Goal: Check status: Check status

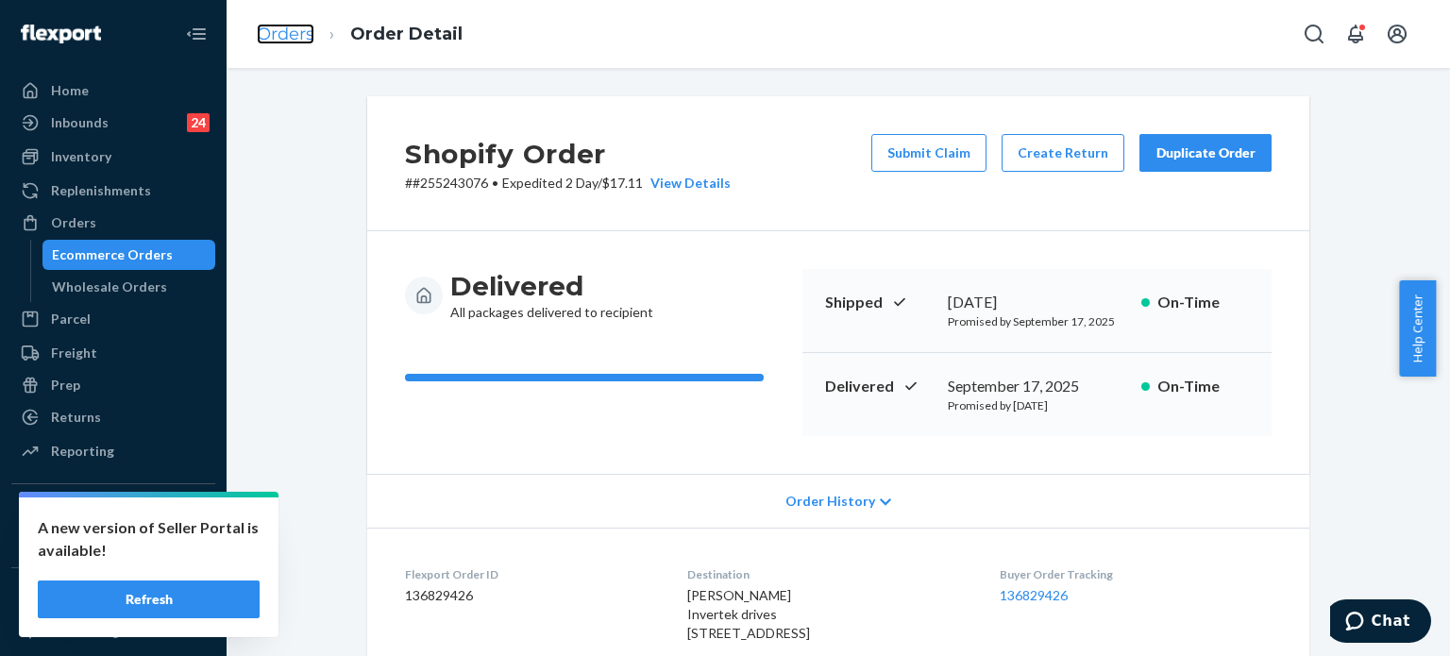
click at [289, 28] on link "Orders" at bounding box center [286, 34] width 58 height 21
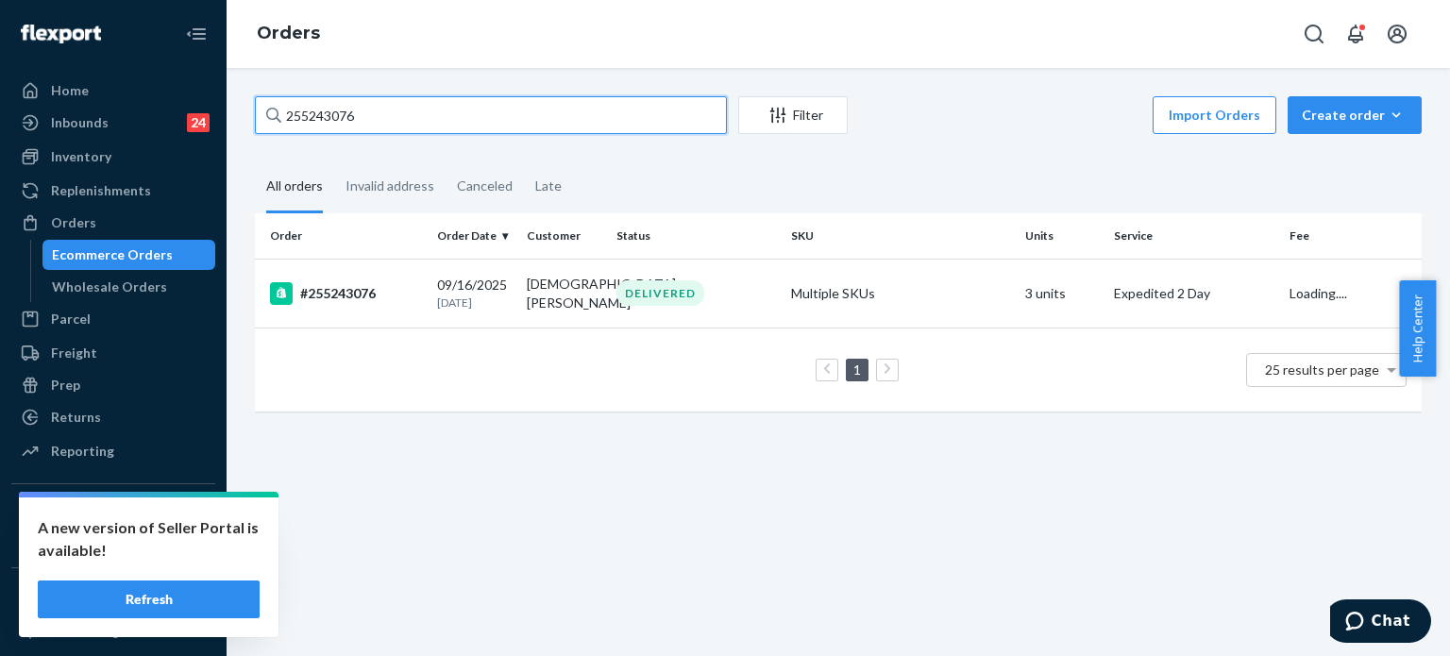
click at [525, 110] on input "255243076" at bounding box center [491, 115] width 472 height 38
paste input "179273"
type input "255179273"
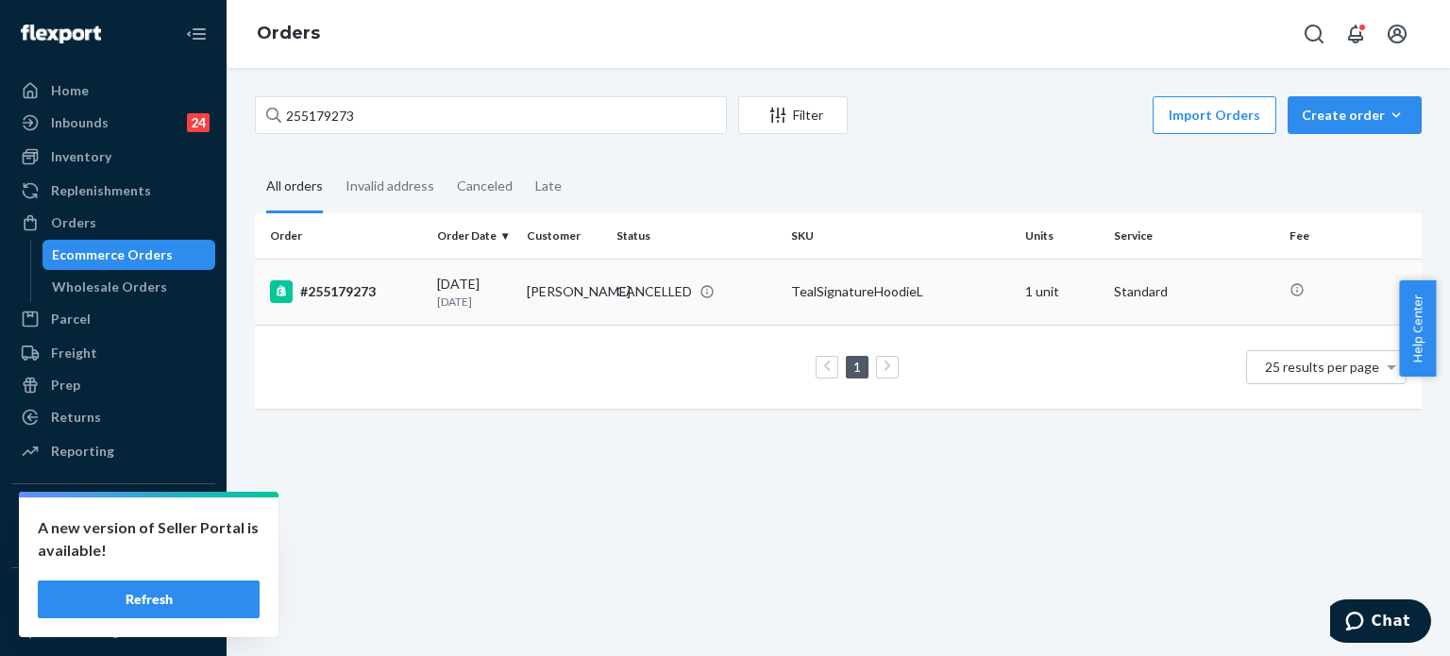
click at [400, 293] on div "#255179273" at bounding box center [346, 291] width 152 height 23
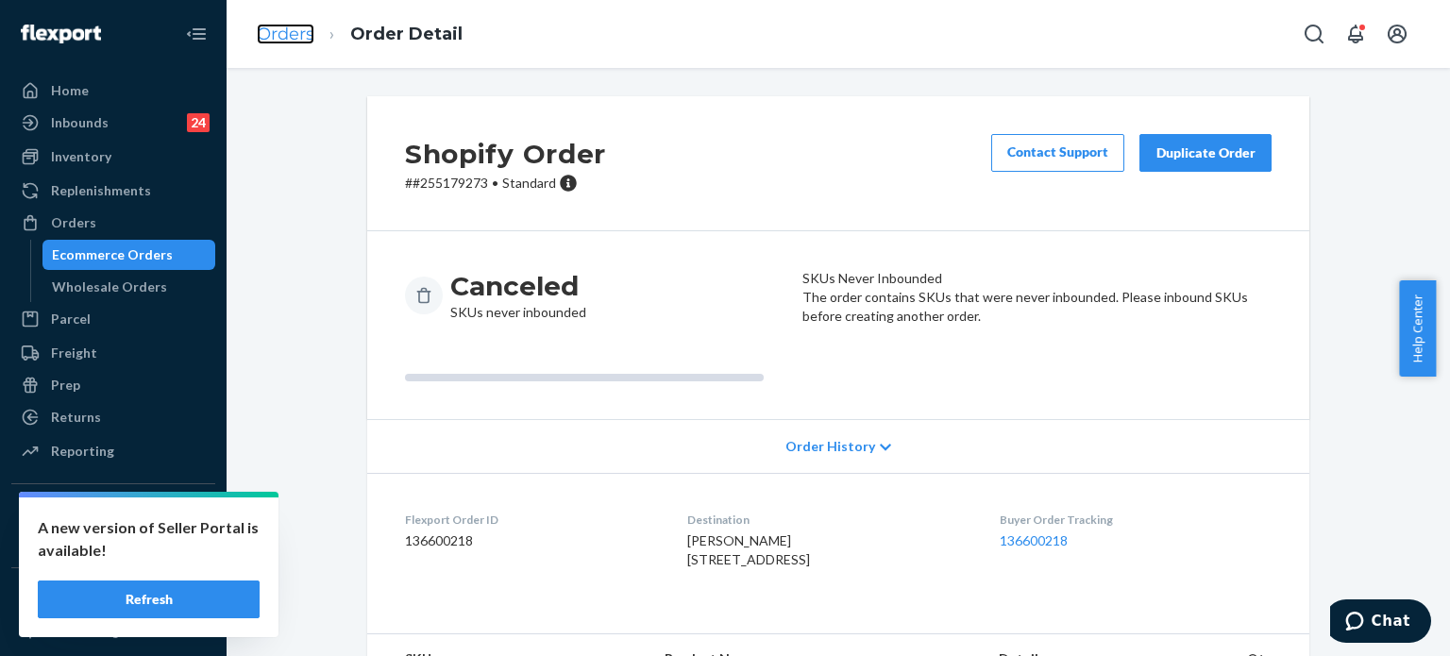
click at [291, 33] on link "Orders" at bounding box center [286, 34] width 58 height 21
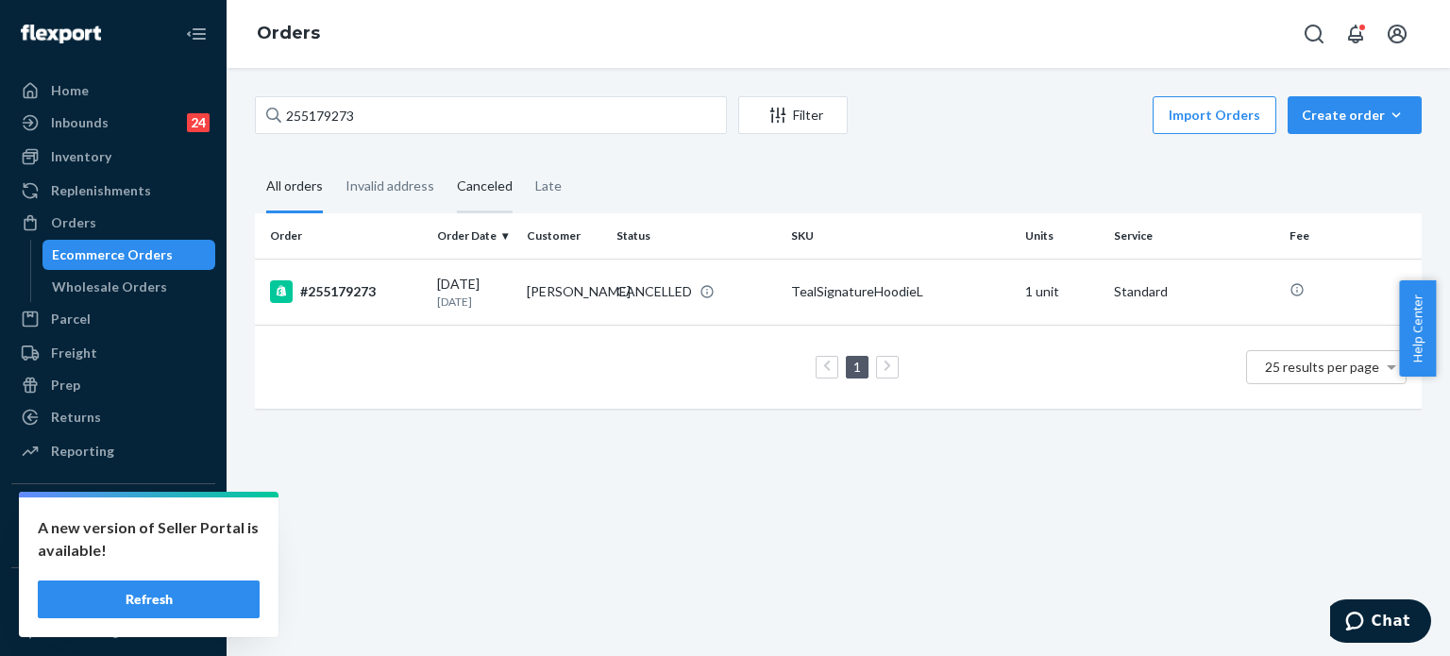
click at [488, 190] on div "Canceled" at bounding box center [485, 187] width 56 height 52
click at [446, 161] on input "Canceled" at bounding box center [446, 161] width 0 height 0
click at [449, 288] on div "09/12/2025 12 days ago" at bounding box center [474, 292] width 75 height 35
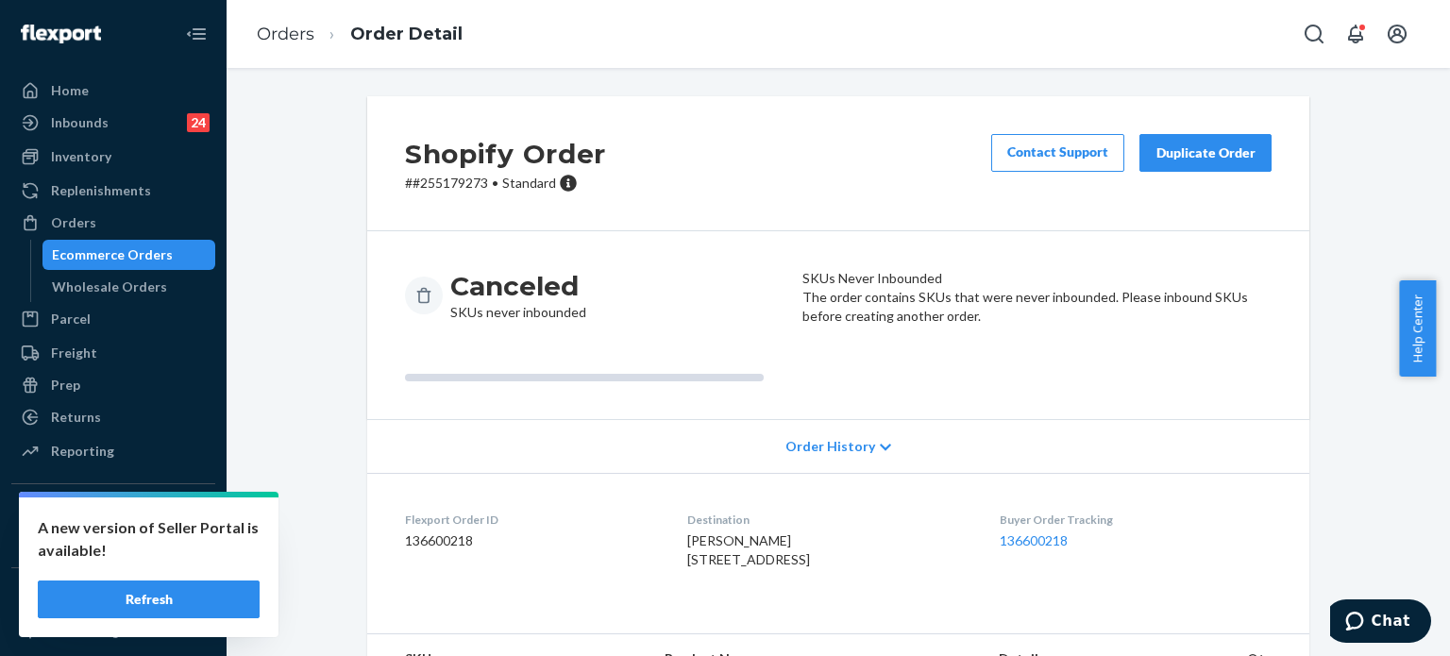
click at [880, 449] on icon at bounding box center [885, 447] width 11 height 7
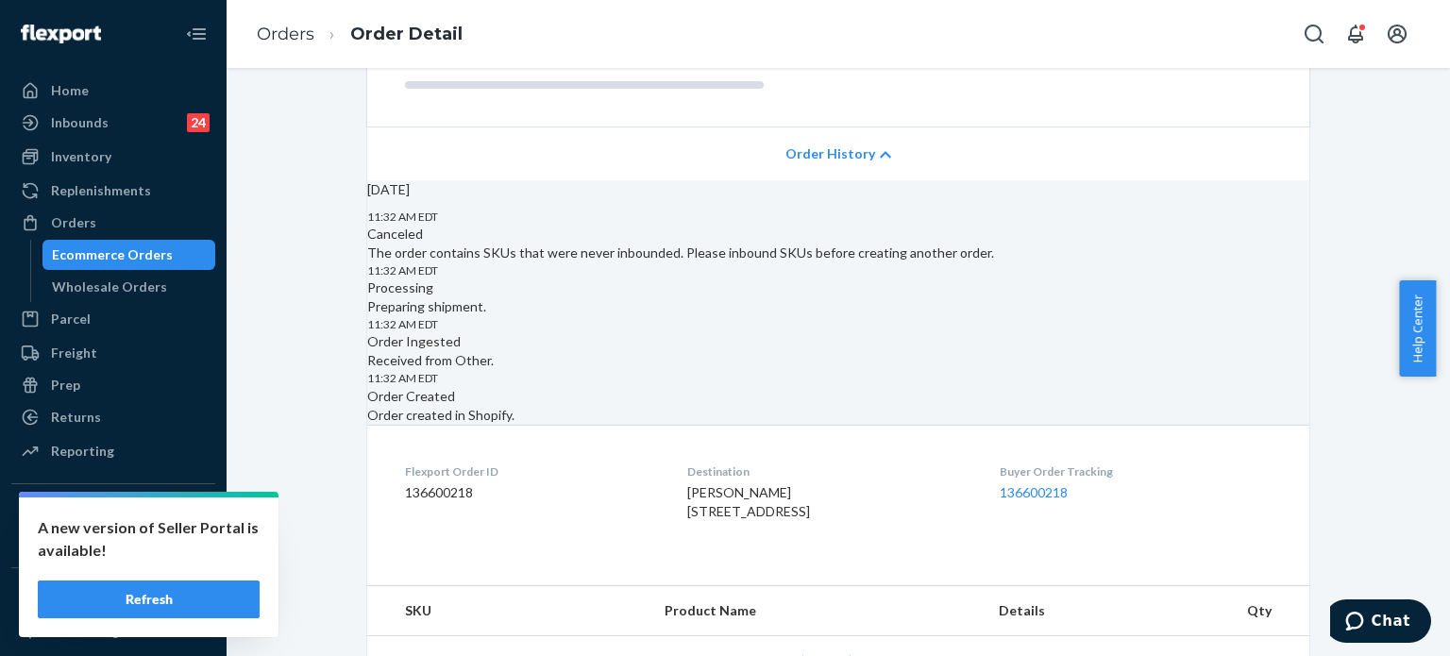
scroll to position [294, 0]
click at [536, 239] on div "Fri, Sep 12 11:32 AM EDT Canceled The order contains SKUs that were never inbou…" at bounding box center [838, 301] width 942 height 244
click at [623, 261] on div "Canceled The order contains SKUs that were never inbounded. Please inbound SKUs…" at bounding box center [838, 243] width 942 height 38
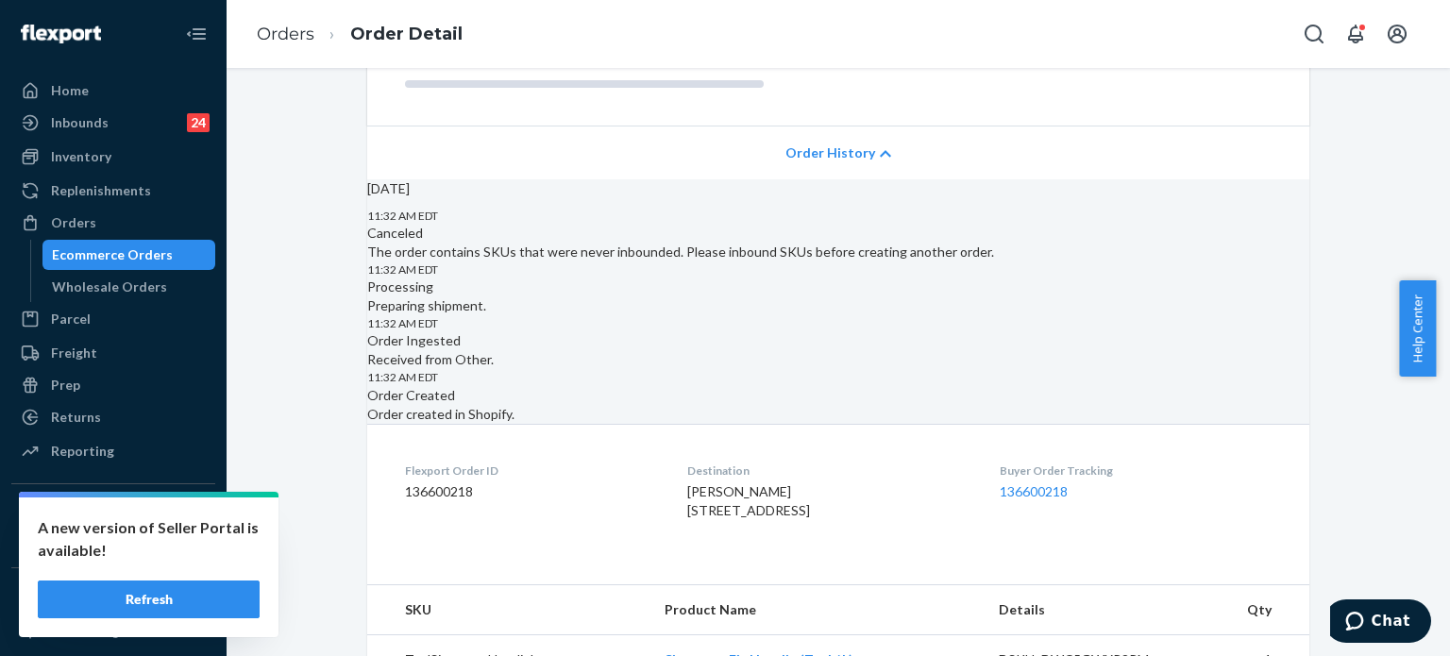
click at [623, 261] on div "Canceled The order contains SKUs that were never inbounded. Please inbound SKUs…" at bounding box center [838, 243] width 942 height 38
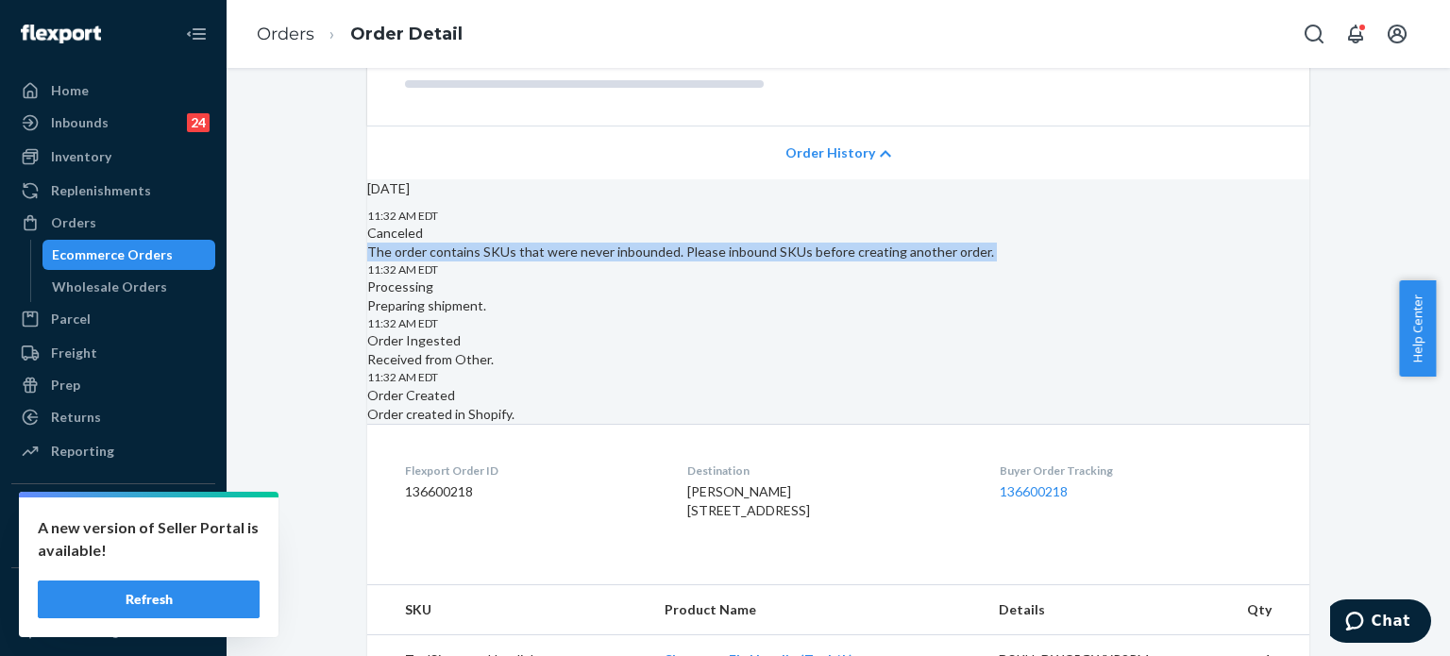
click at [623, 261] on div "Canceled The order contains SKUs that were never inbounded. Please inbound SKUs…" at bounding box center [838, 243] width 942 height 38
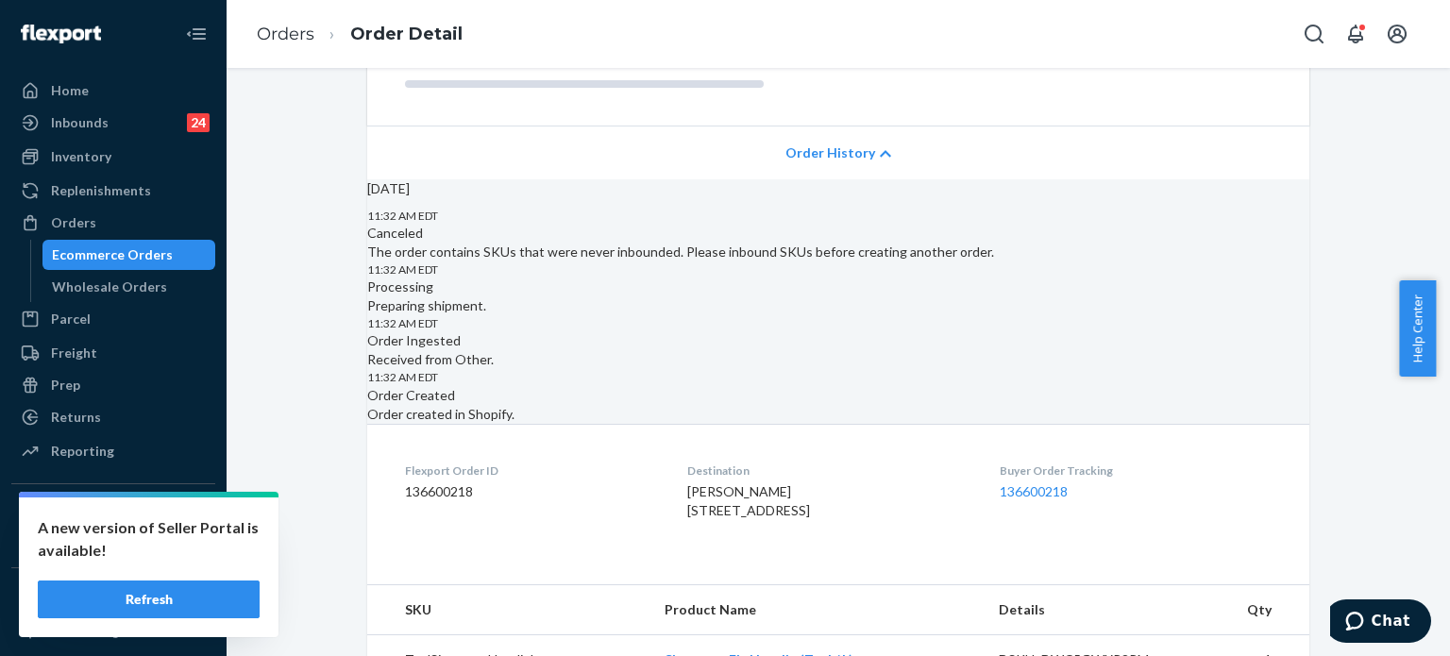
click at [623, 261] on div "Canceled The order contains SKUs that were never inbounded. Please inbound SKUs…" at bounding box center [838, 243] width 942 height 38
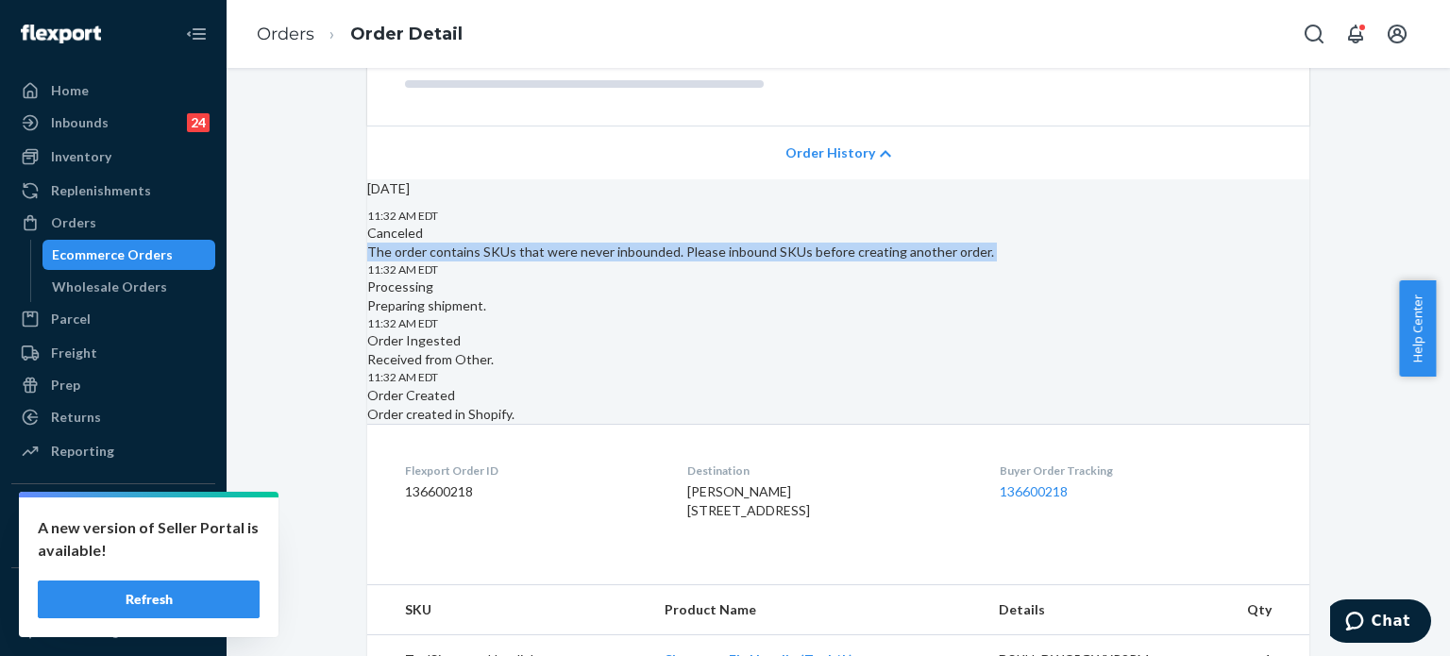
click at [623, 261] on div "Canceled The order contains SKUs that were never inbounded. Please inbound SKUs…" at bounding box center [838, 243] width 942 height 38
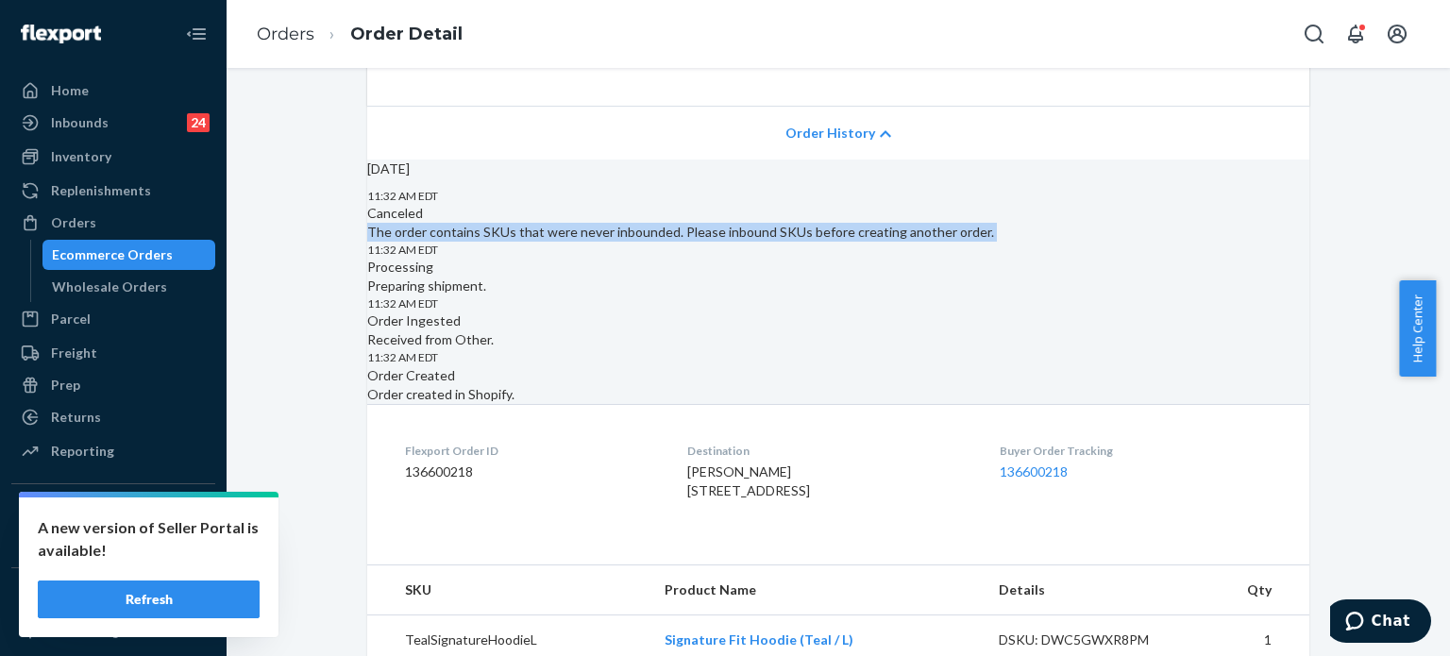
scroll to position [312, 0]
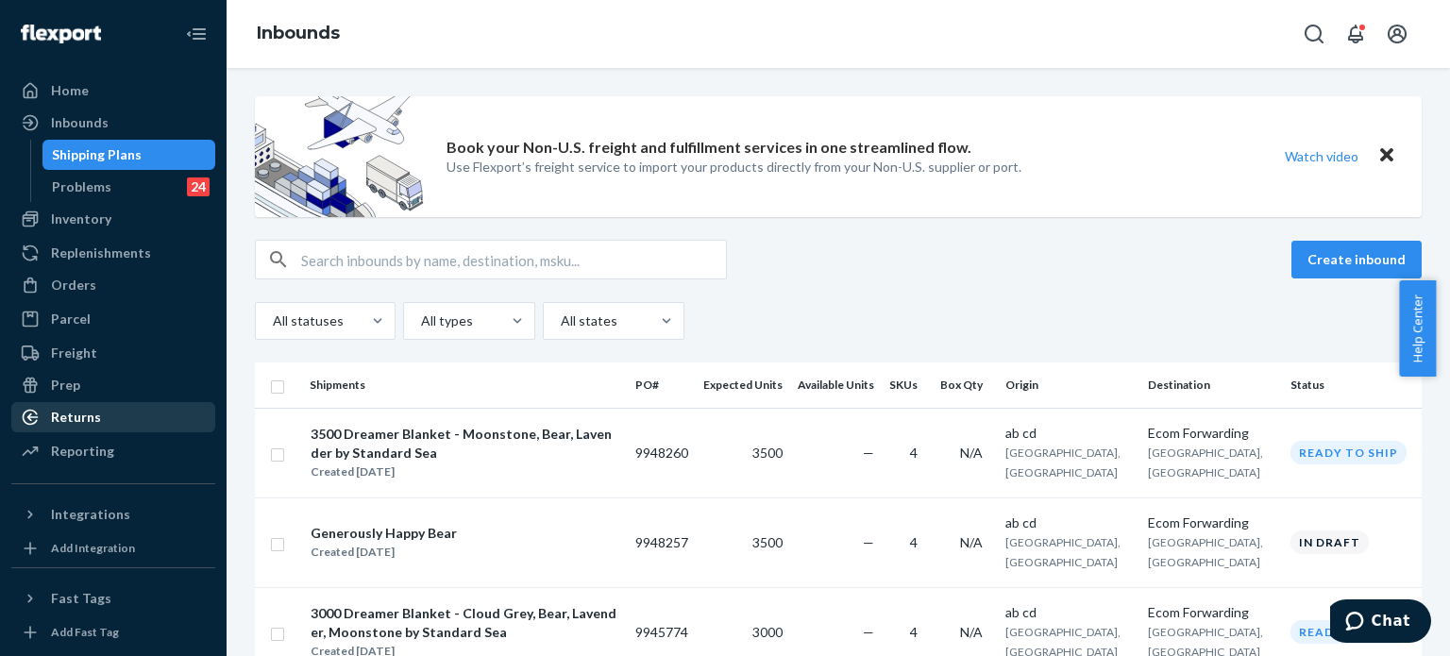
click at [77, 423] on div "Returns" at bounding box center [76, 417] width 50 height 19
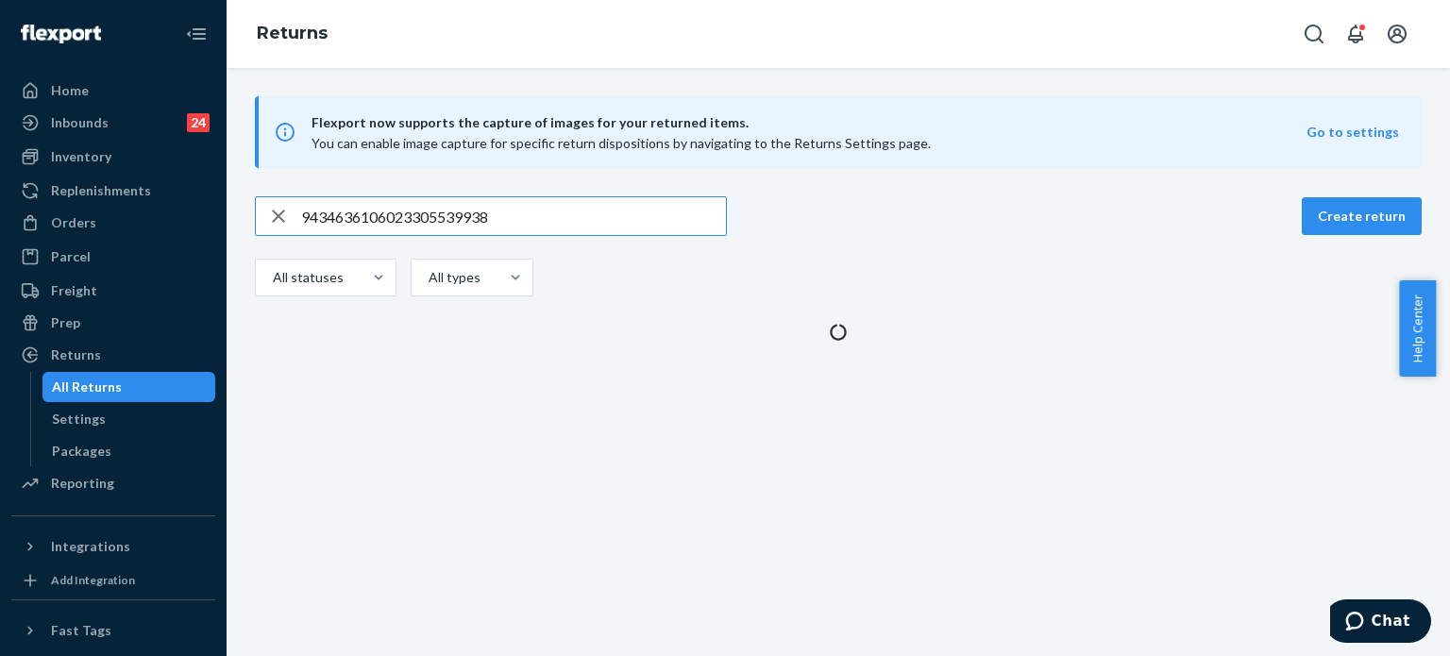
click at [378, 207] on input "9434636106023305539938" at bounding box center [513, 216] width 425 height 38
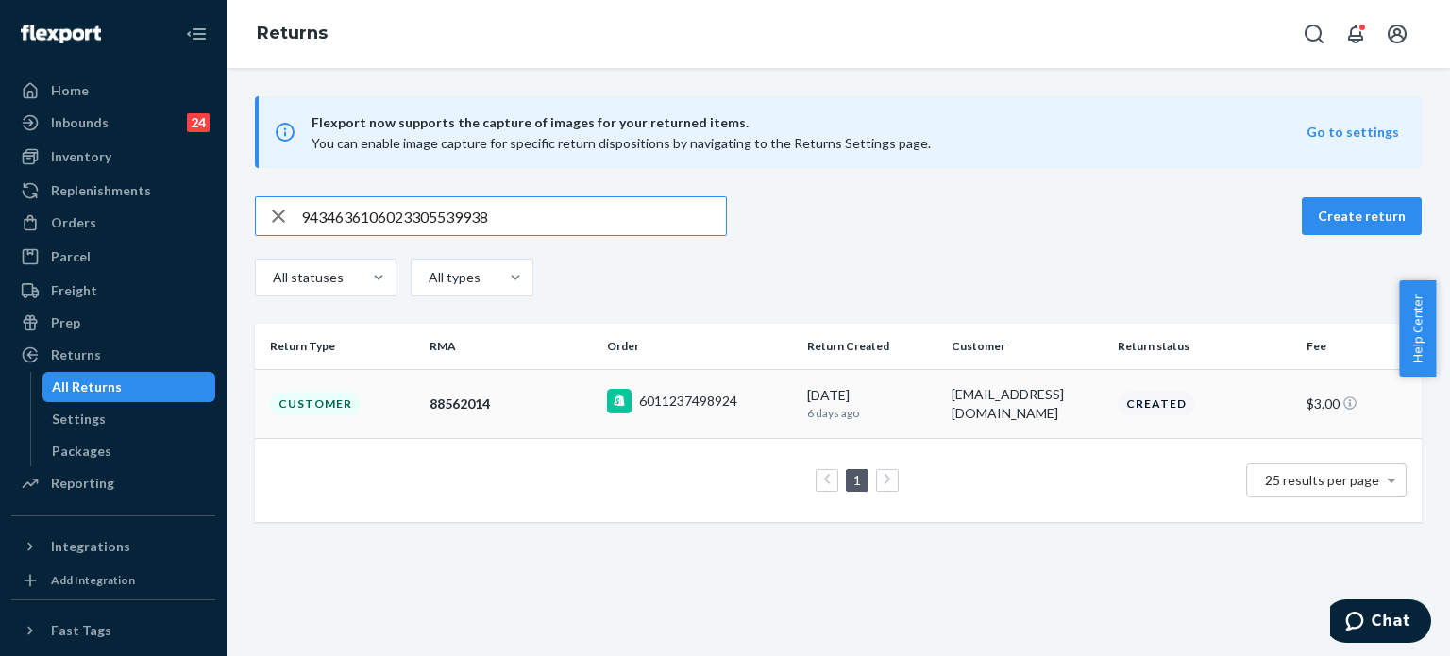
type input "9434636106023305539938"
click at [531, 407] on div "88562014" at bounding box center [511, 404] width 162 height 19
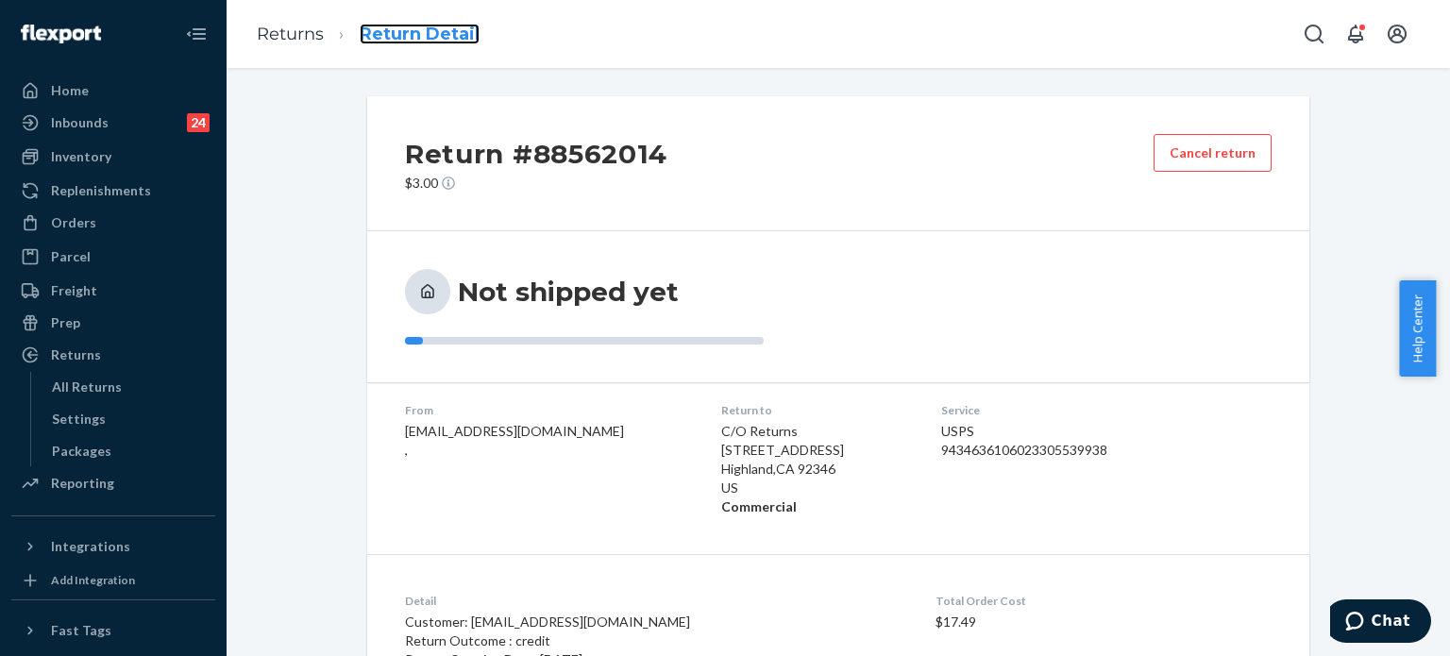
click at [402, 32] on link "Return Detail" at bounding box center [420, 34] width 120 height 21
click at [418, 36] on link "Return Detail" at bounding box center [420, 34] width 120 height 21
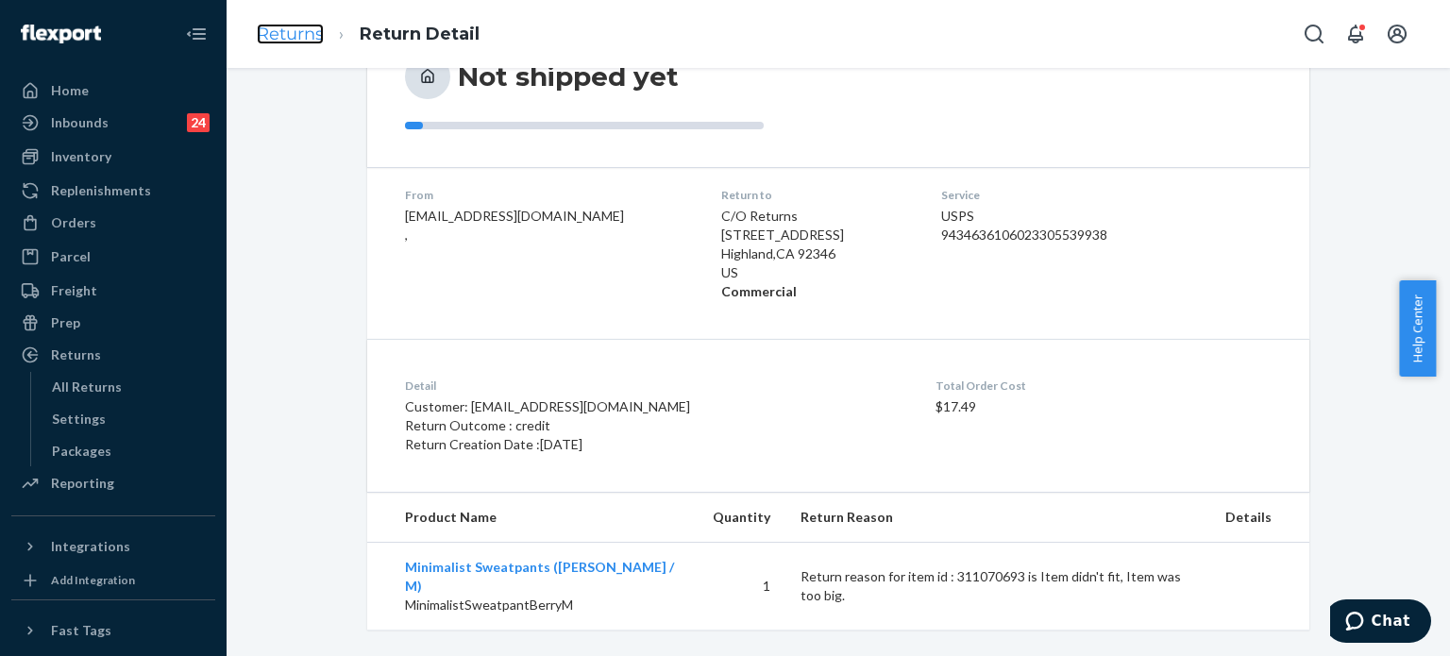
click at [287, 37] on link "Returns" at bounding box center [290, 34] width 67 height 21
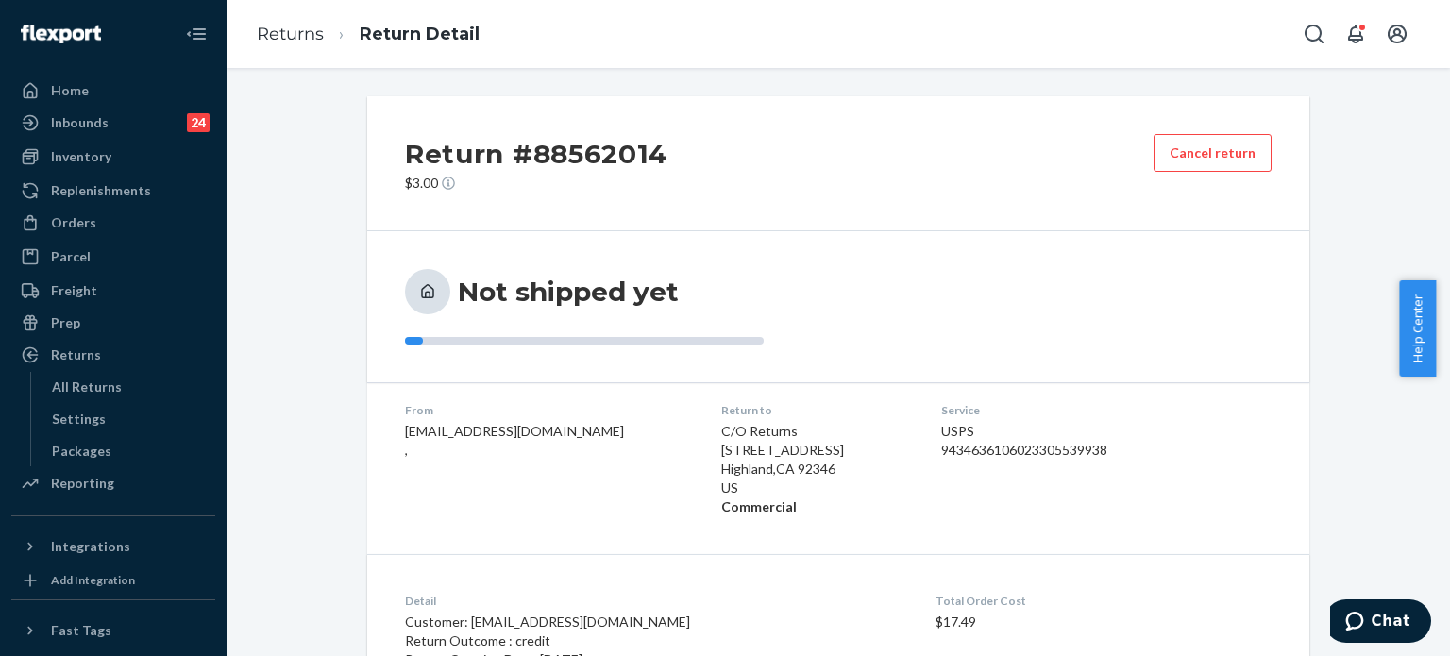
click at [996, 61] on div "Returns Return Detail" at bounding box center [838, 34] width 1223 height 68
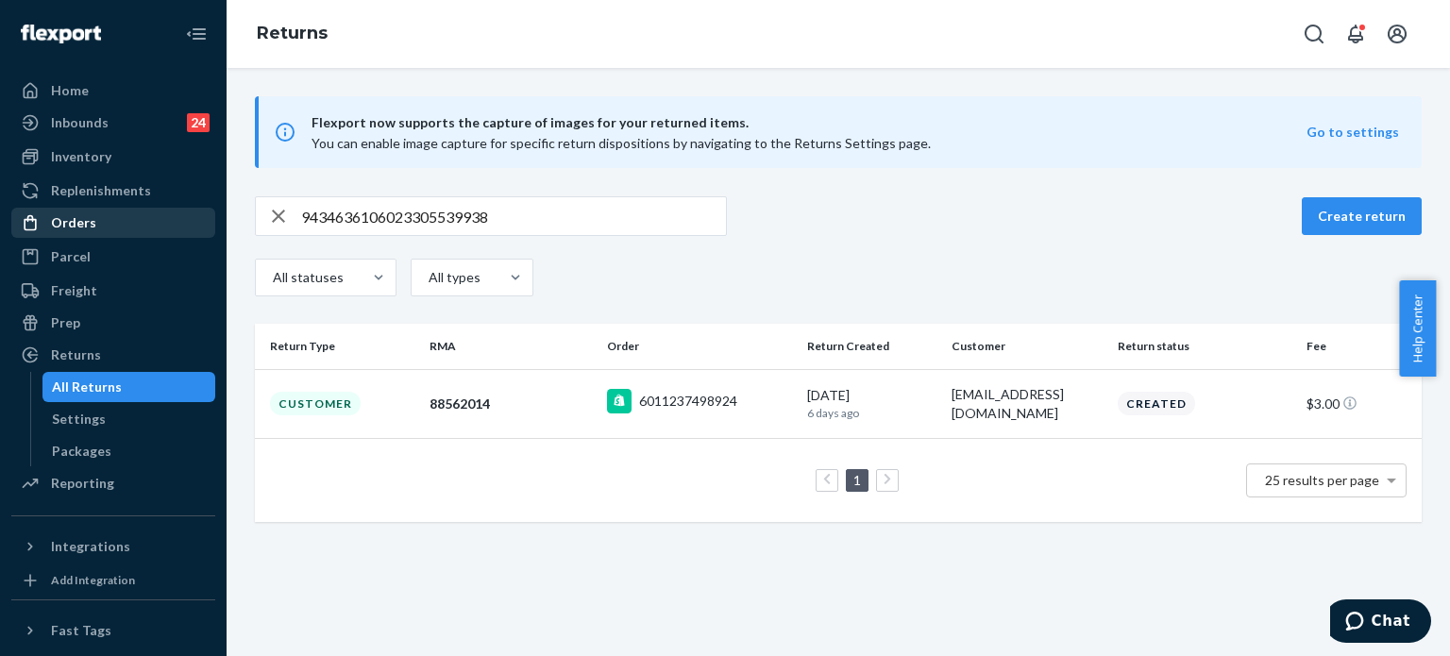
click at [77, 221] on div "Orders" at bounding box center [73, 222] width 45 height 19
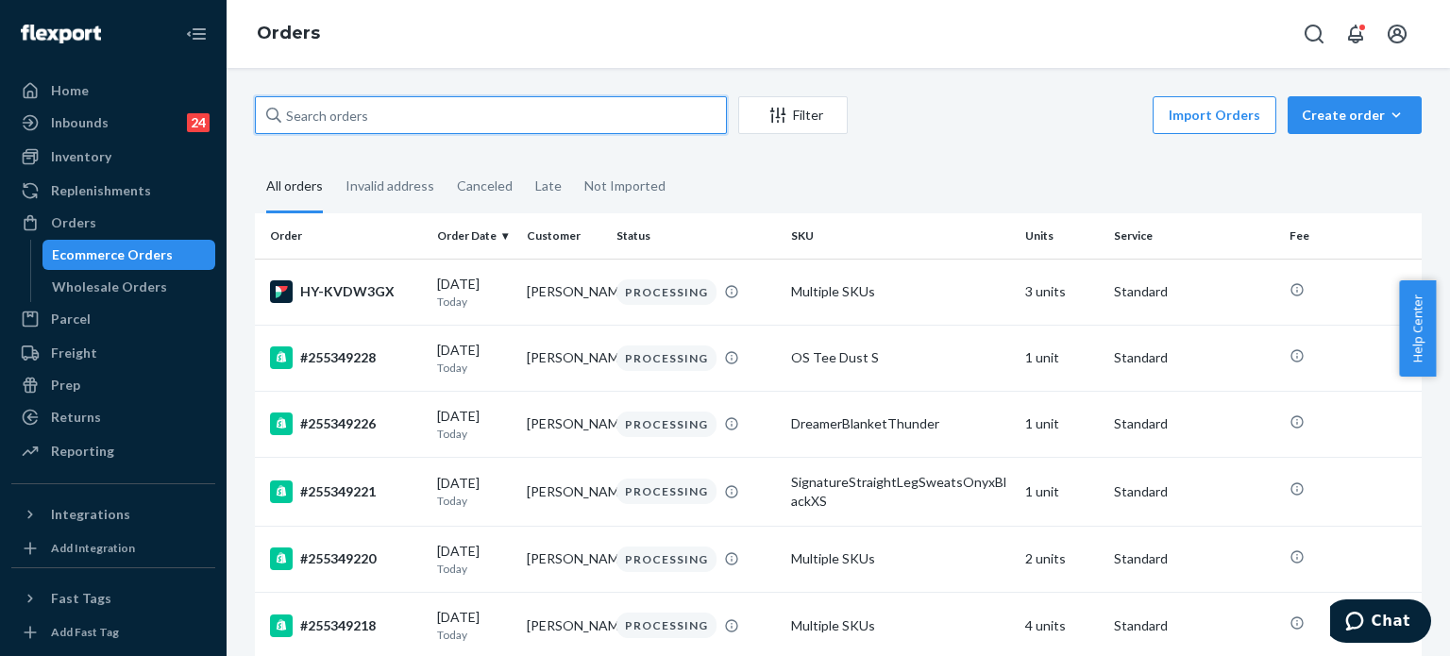
paste input "255167321"
click at [411, 116] on input "text" at bounding box center [491, 115] width 472 height 38
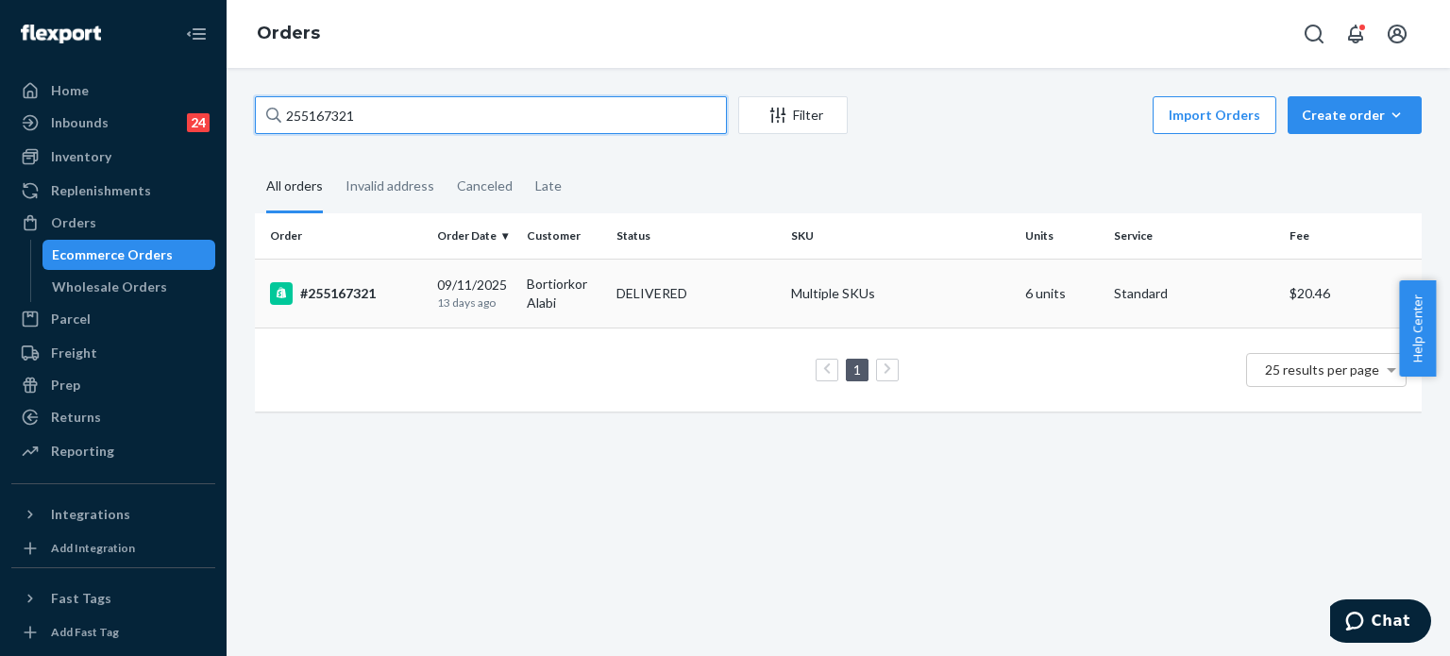
type input "255167321"
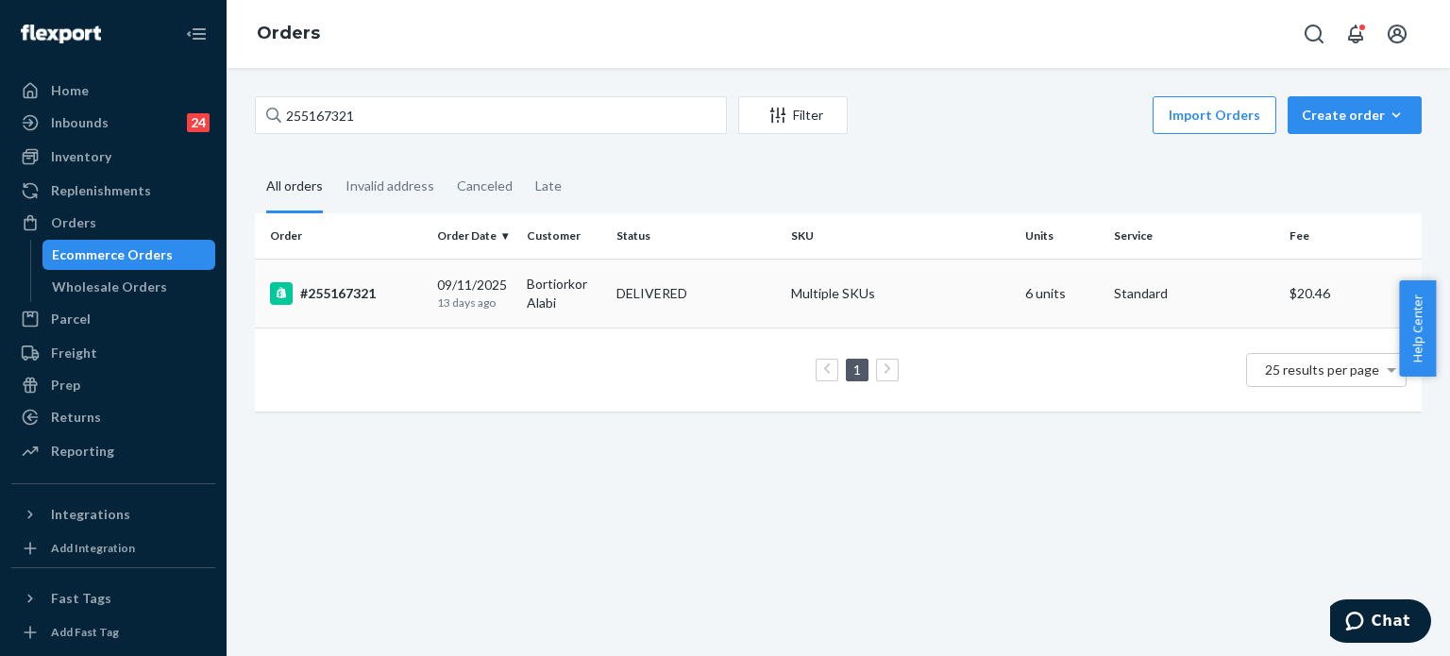
click at [385, 296] on div "#255167321" at bounding box center [346, 293] width 152 height 23
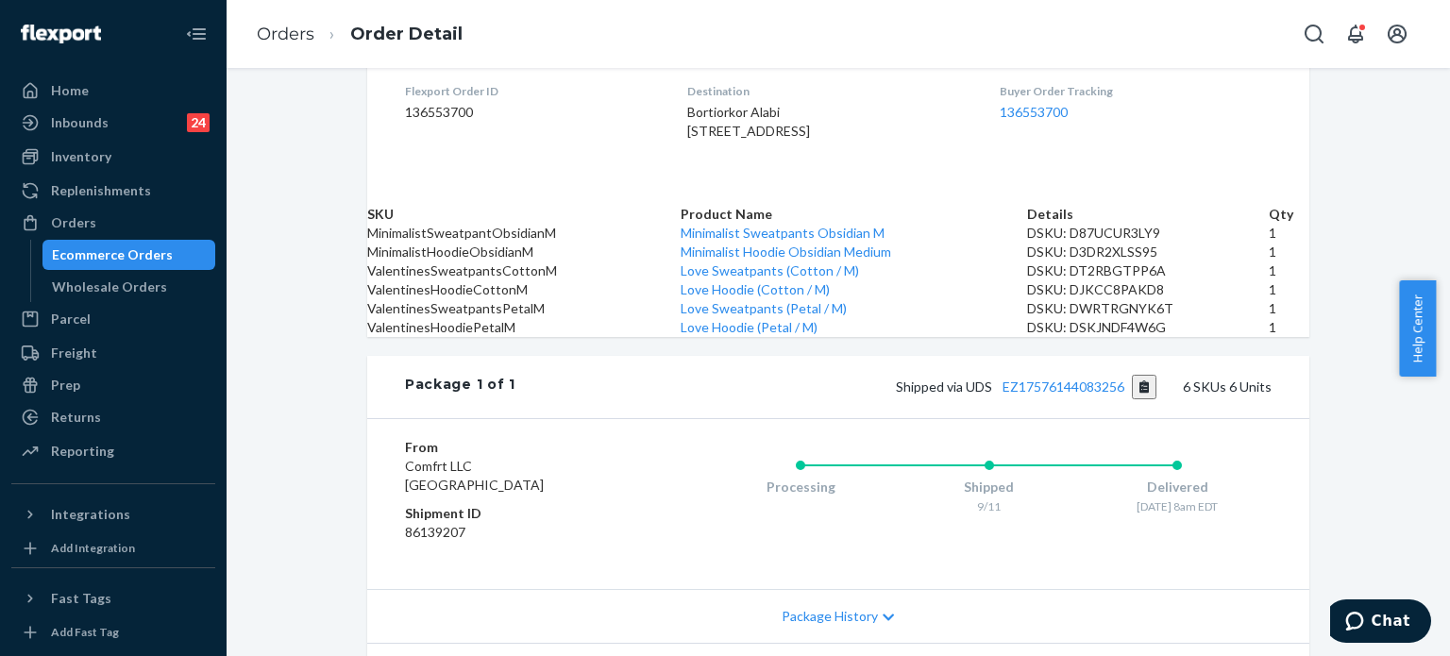
scroll to position [574, 0]
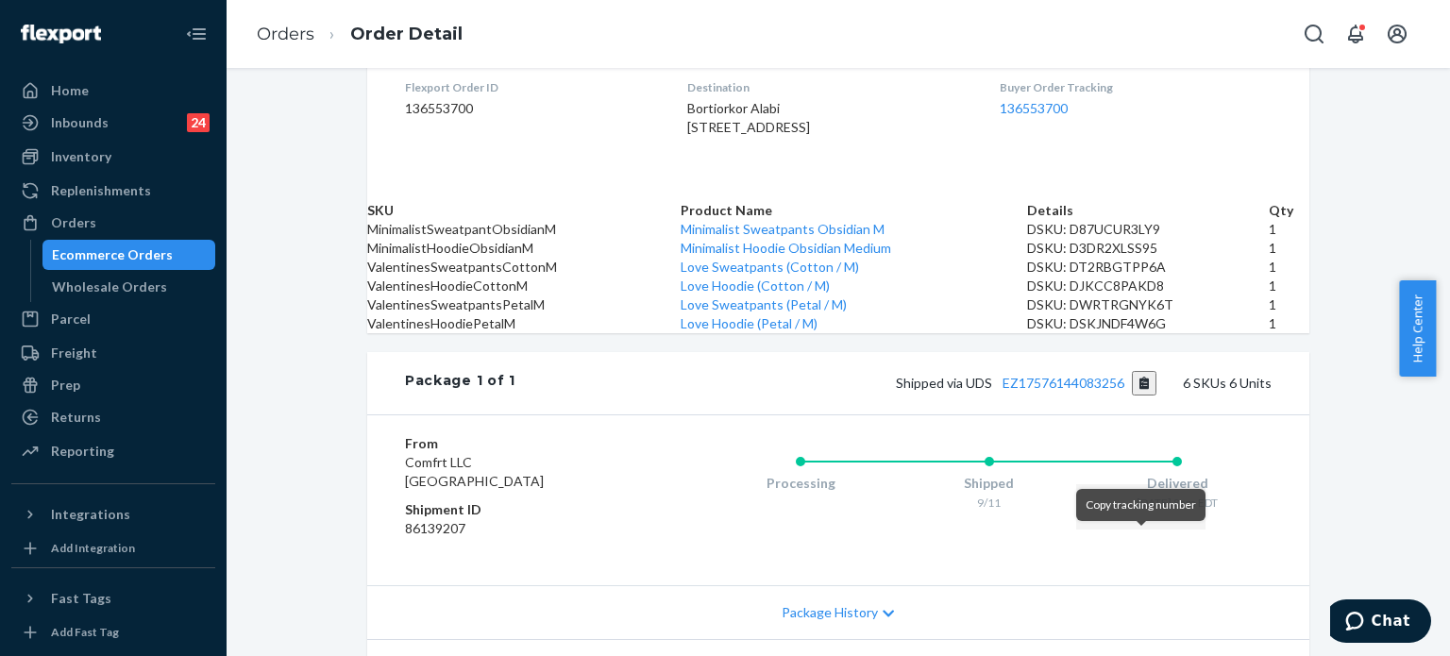
click at [1137, 396] on button "Copy tracking number" at bounding box center [1144, 383] width 25 height 25
